Goal: Transaction & Acquisition: Purchase product/service

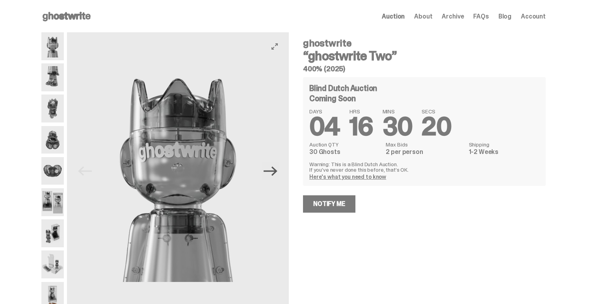
scroll to position [20, 0]
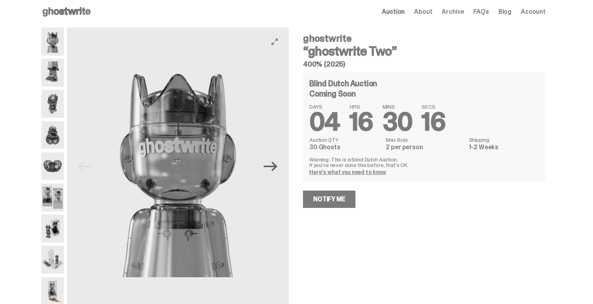
click at [277, 162] on icon "Next" at bounding box center [271, 166] width 14 height 9
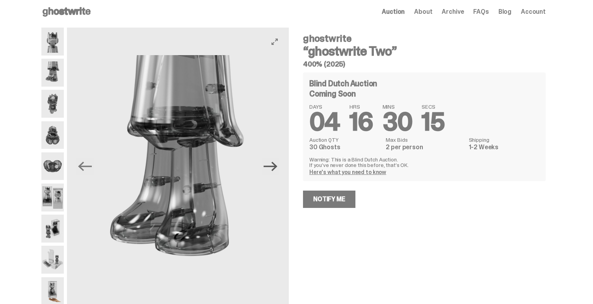
click at [276, 162] on icon "Next" at bounding box center [271, 166] width 14 height 9
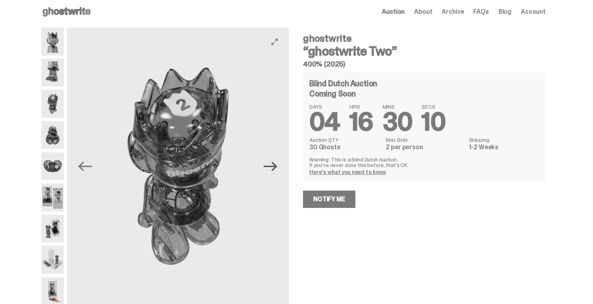
click at [276, 162] on icon "Next" at bounding box center [271, 166] width 14 height 9
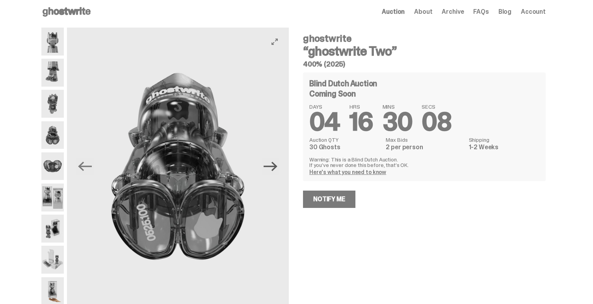
click at [276, 162] on icon "Next" at bounding box center [271, 166] width 14 height 9
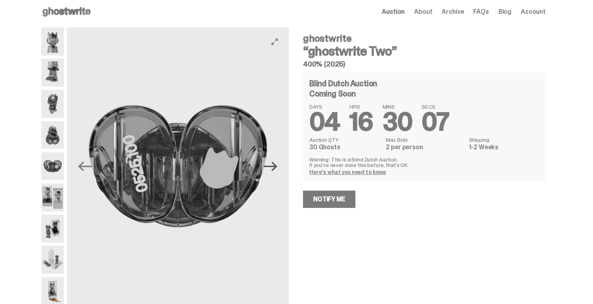
click at [276, 162] on icon "Next" at bounding box center [271, 166] width 14 height 9
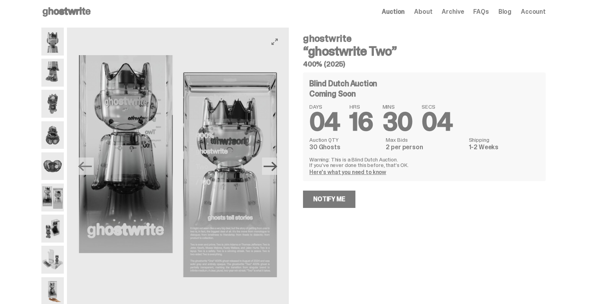
click at [276, 162] on icon "Next" at bounding box center [271, 166] width 14 height 9
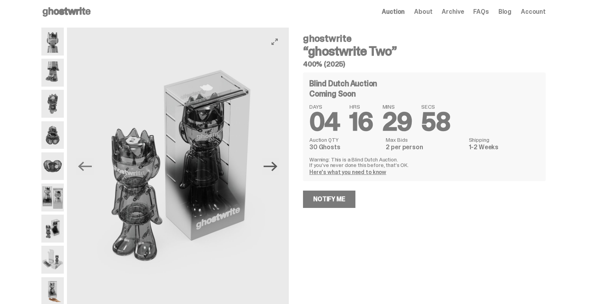
click at [275, 160] on icon "Next" at bounding box center [271, 167] width 14 height 14
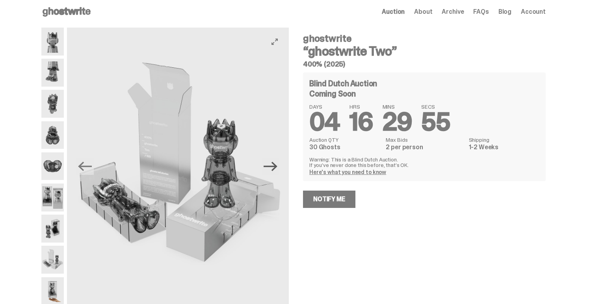
click at [275, 160] on icon "Next" at bounding box center [271, 167] width 14 height 14
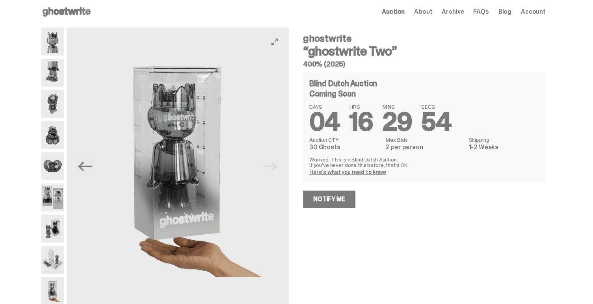
click at [275, 151] on img at bounding box center [178, 166] width 222 height 277
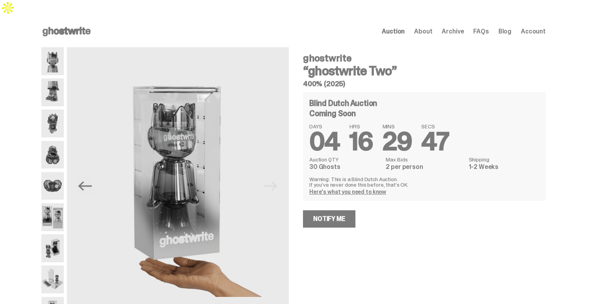
click at [398, 28] on span "Auction" at bounding box center [393, 31] width 23 height 6
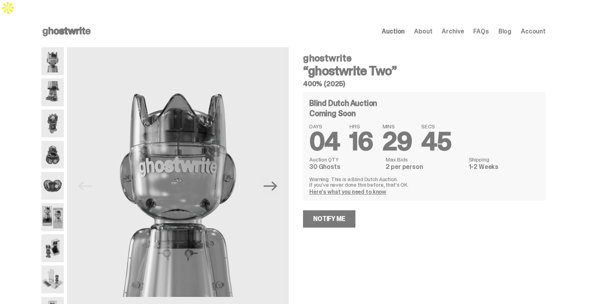
click at [456, 28] on span "Archive" at bounding box center [453, 31] width 22 height 6
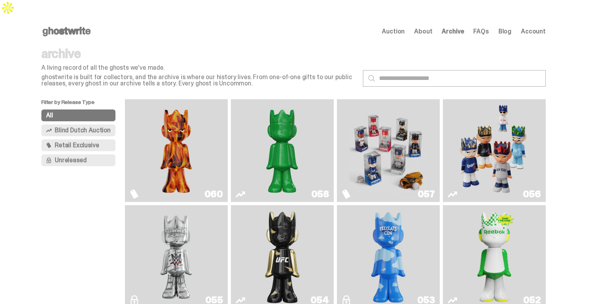
click at [185, 113] on img "Always On Fire" at bounding box center [175, 150] width 77 height 97
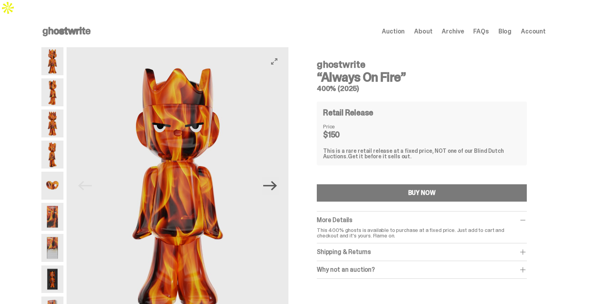
click at [273, 179] on icon "Next" at bounding box center [270, 186] width 14 height 14
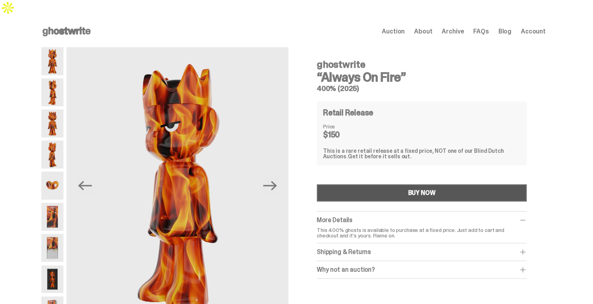
click at [342, 184] on button "BUY NOW" at bounding box center [422, 192] width 210 height 17
